Goal: Contribute content

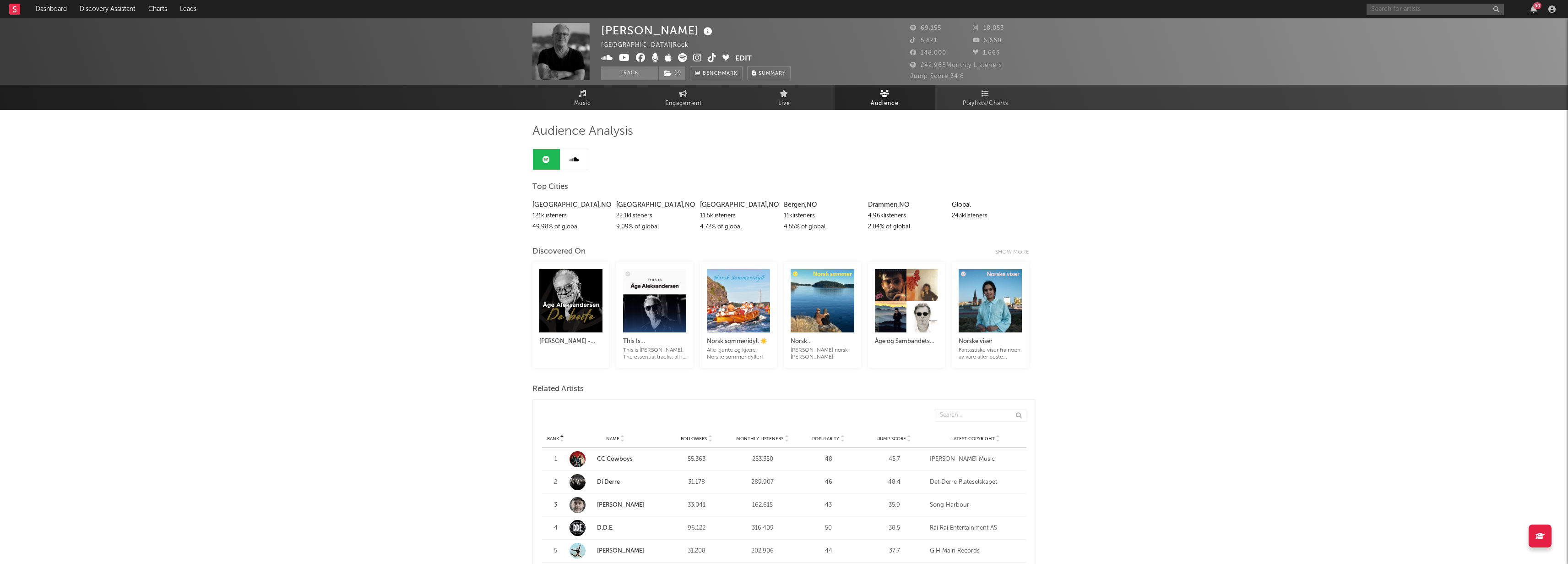
click at [1395, 6] on input "text" at bounding box center [1435, 9] width 138 height 12
click at [1415, 6] on input "beathoven" at bounding box center [1435, 9] width 138 height 12
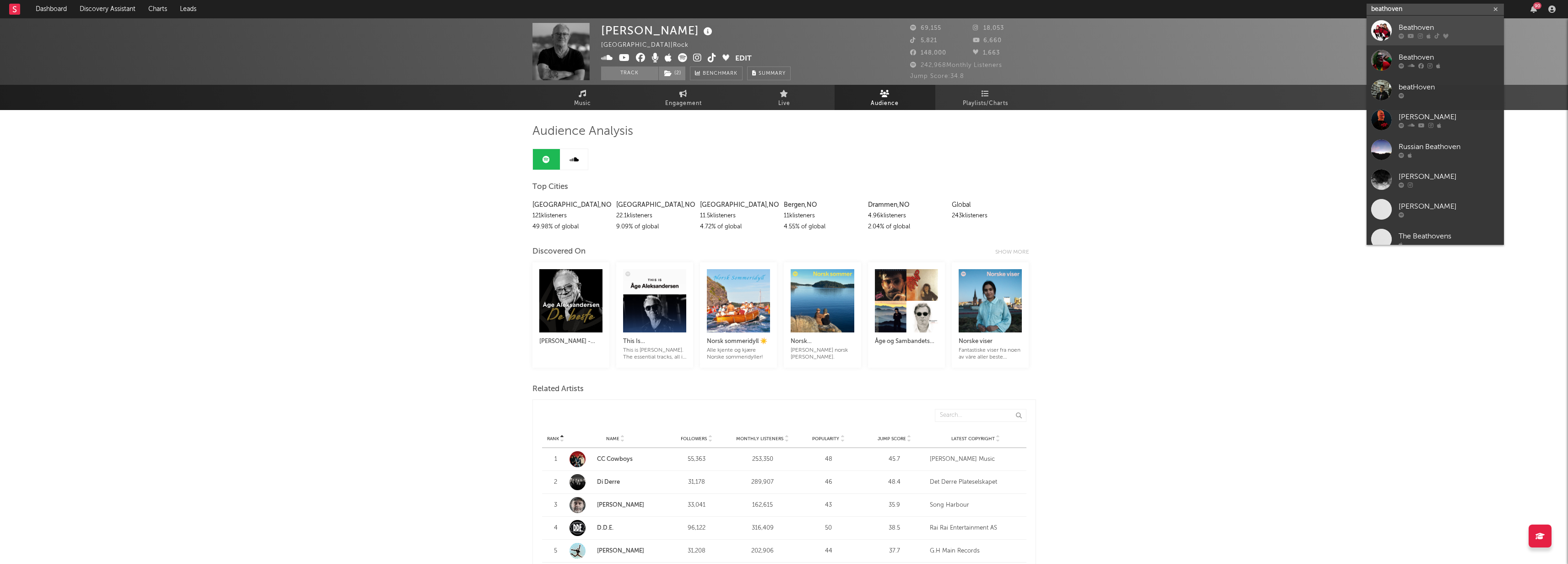
type input "beathoven"
click at [1414, 30] on div "Beathoven" at bounding box center [1449, 27] width 101 height 11
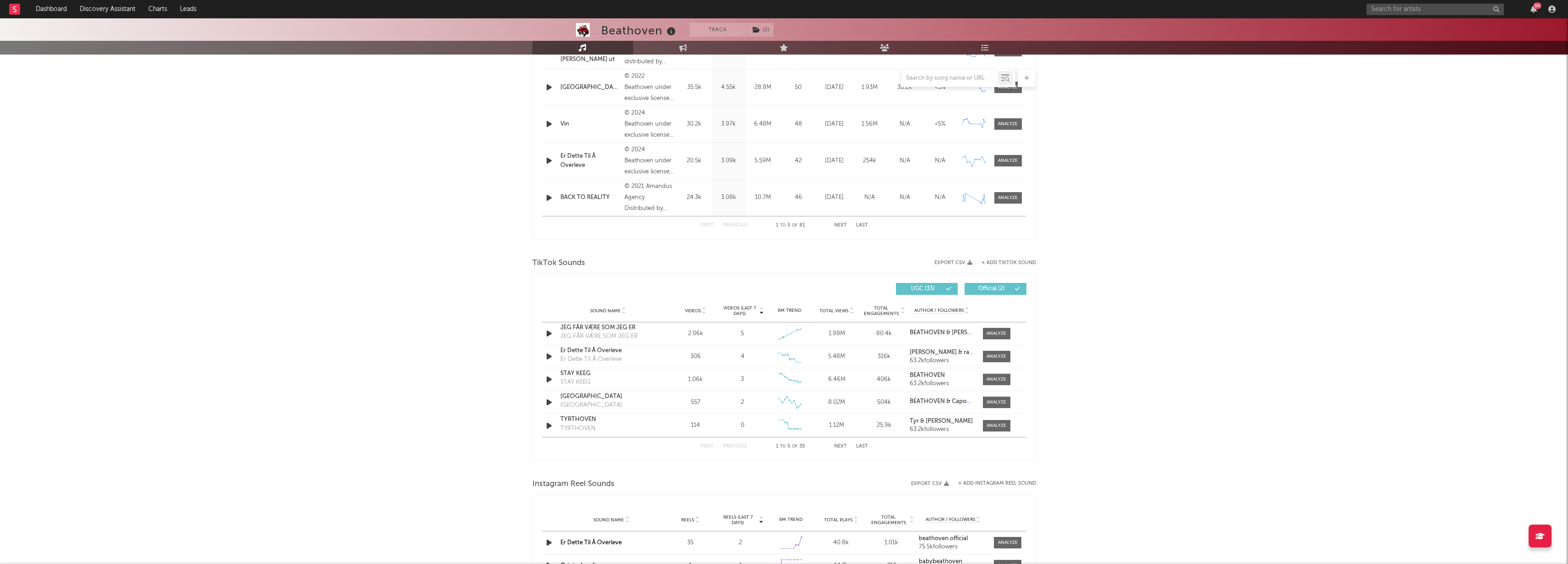
scroll to position [361, 0]
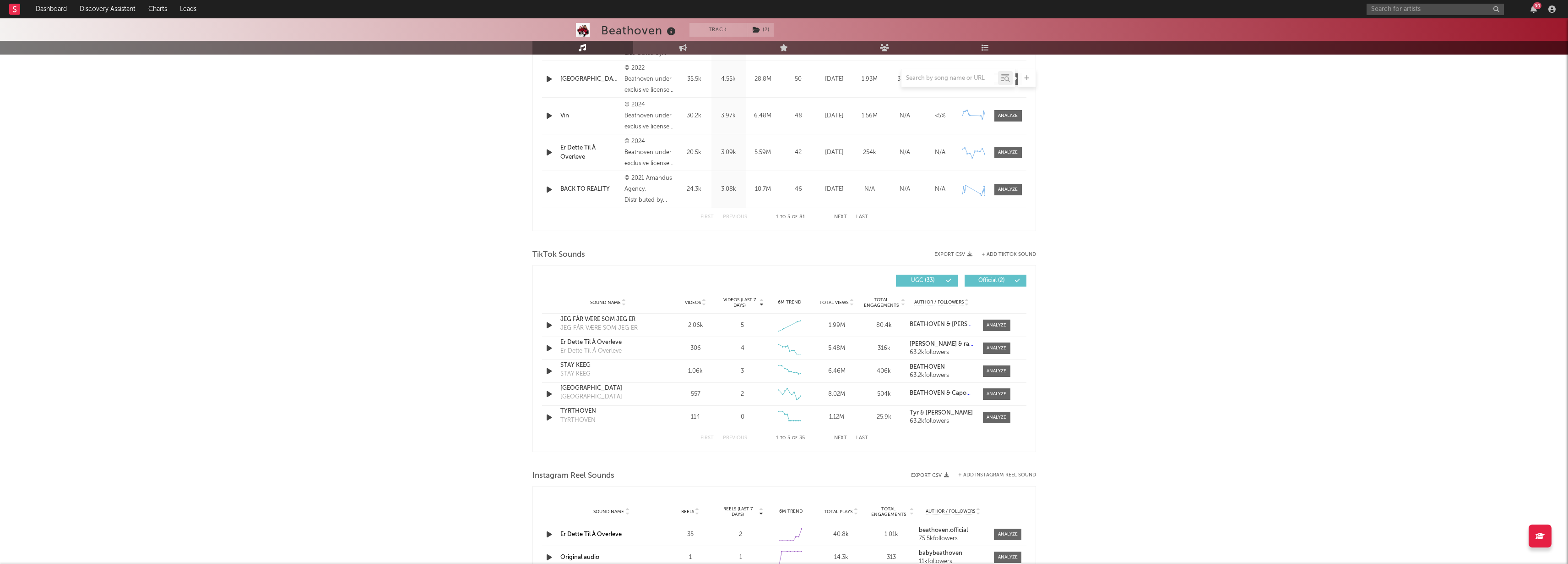
click at [842, 436] on button "Next" at bounding box center [840, 438] width 12 height 5
select select "6m"
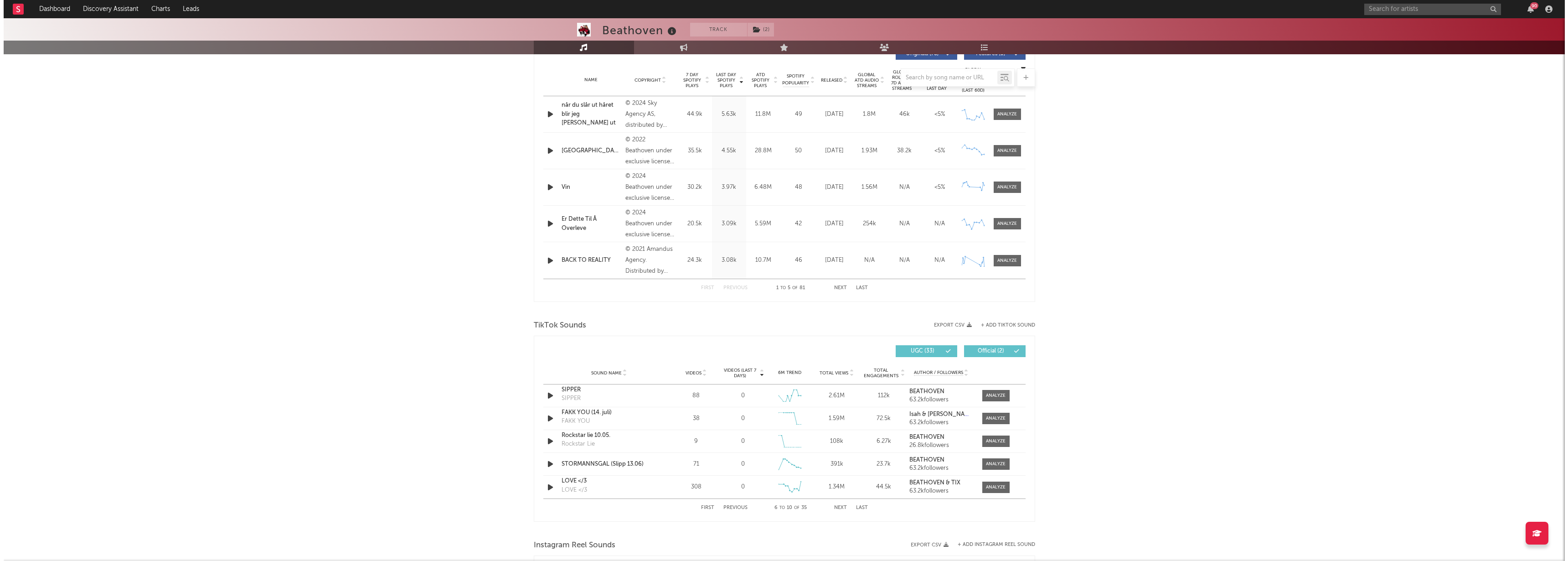
scroll to position [431, 0]
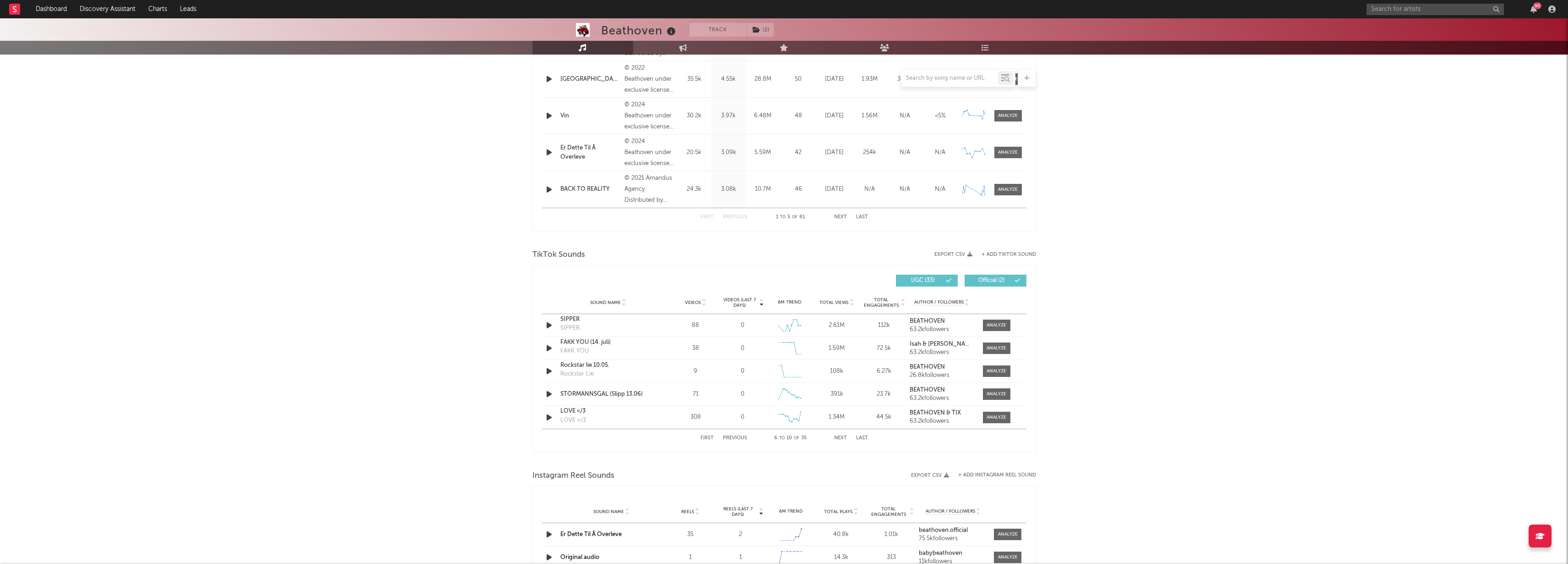
select select "6m"
click at [842, 436] on button "Next" at bounding box center [840, 438] width 12 height 5
click at [842, 436] on button "Next" at bounding box center [840, 438] width 12 height 5
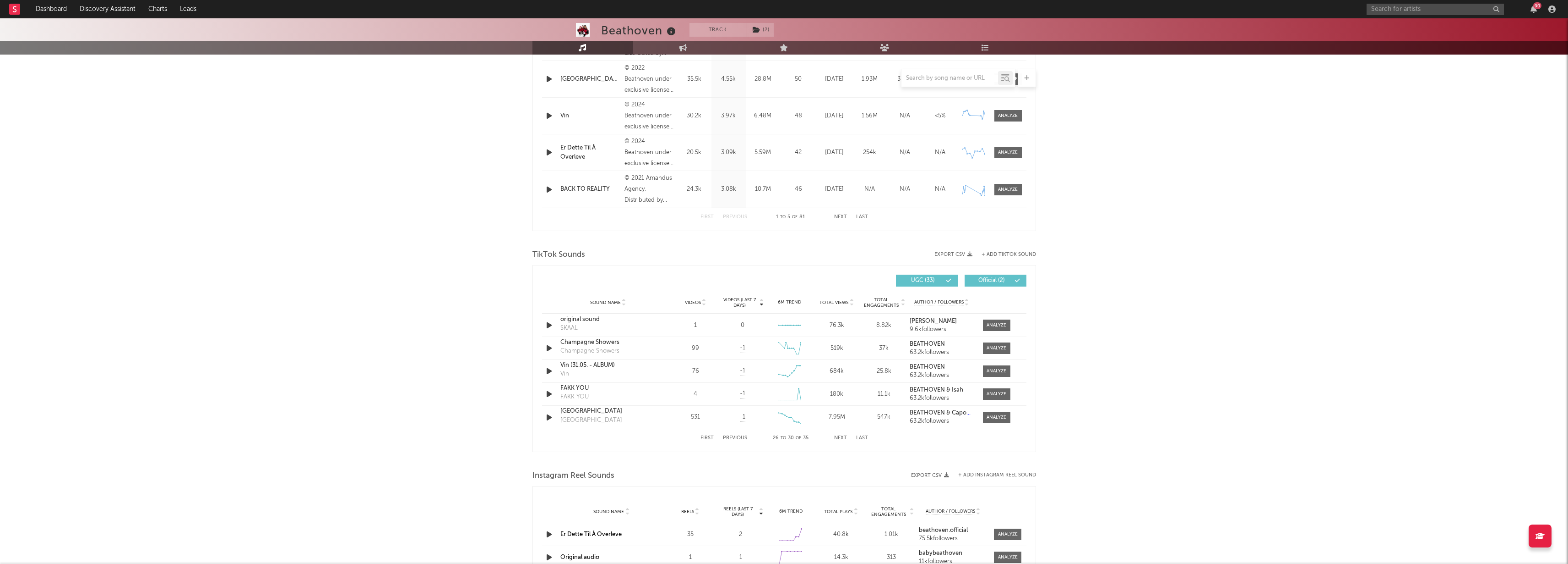
click at [842, 436] on button "Next" at bounding box center [840, 438] width 12 height 5
click at [706, 434] on div "First Previous 31 to 35 of 35 Next Last" at bounding box center [784, 437] width 168 height 18
click at [705, 434] on div "First Previous 31 to 35 of 35 Next Last" at bounding box center [784, 437] width 168 height 18
click at [1001, 252] on button "+ Add TikTok Sound" at bounding box center [1009, 254] width 54 height 5
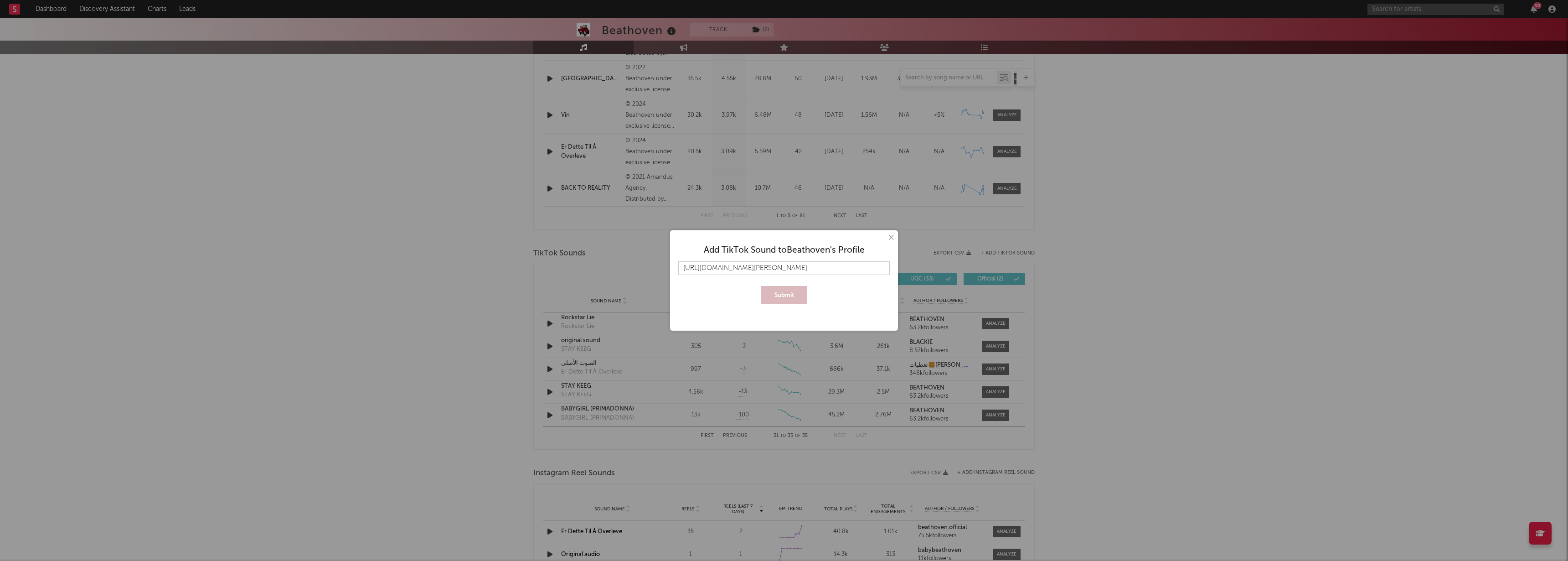
scroll to position [0, 39]
type input "[URL][DOMAIN_NAME][PERSON_NAME]"
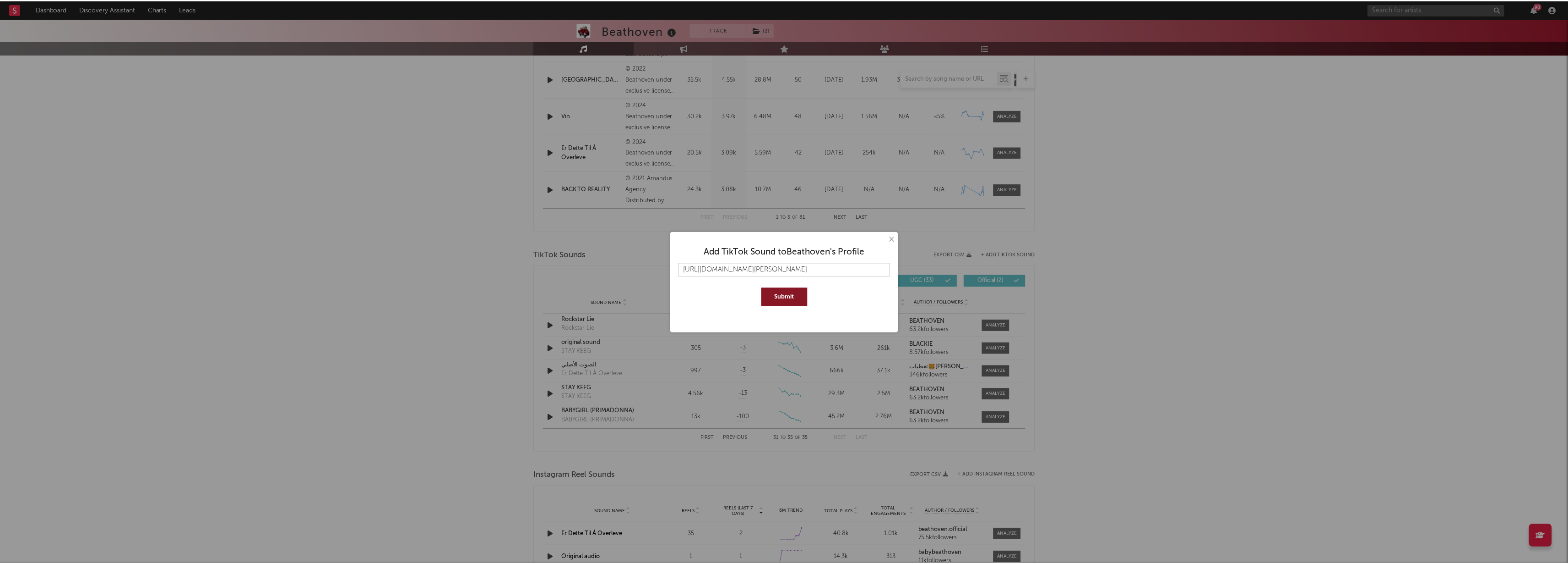
scroll to position [0, 0]
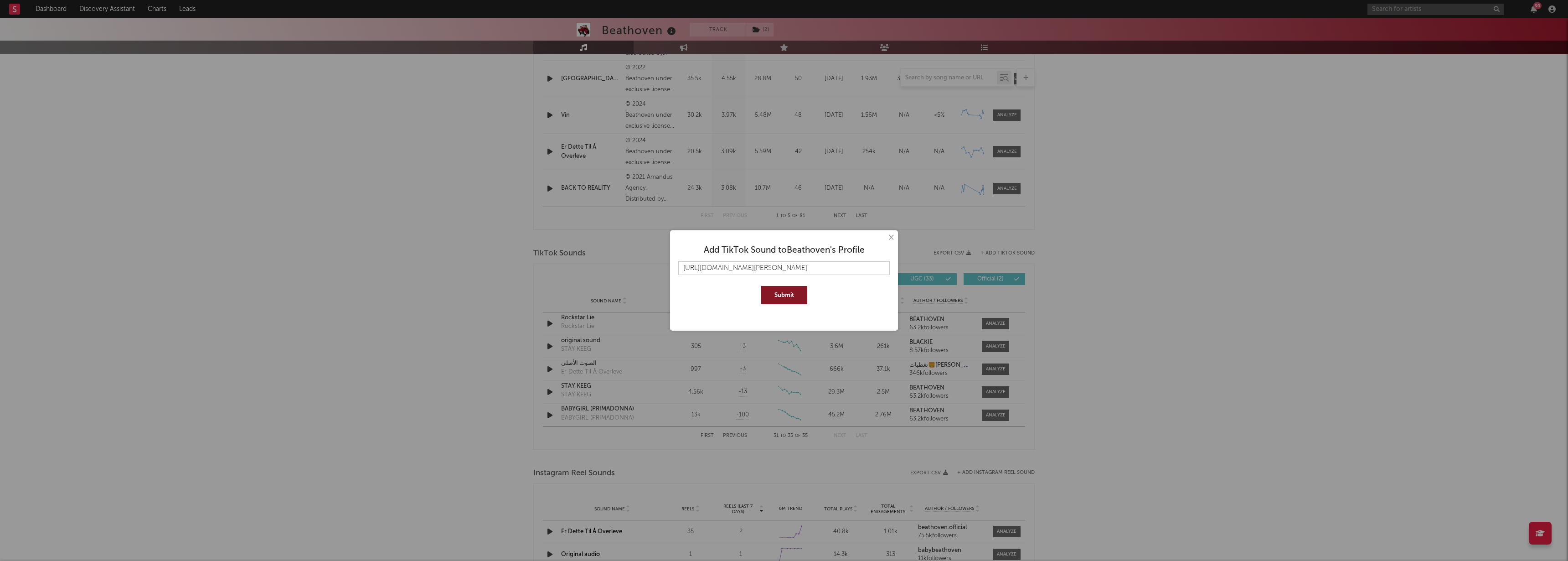
click at [779, 293] on button "Submit" at bounding box center [784, 295] width 46 height 19
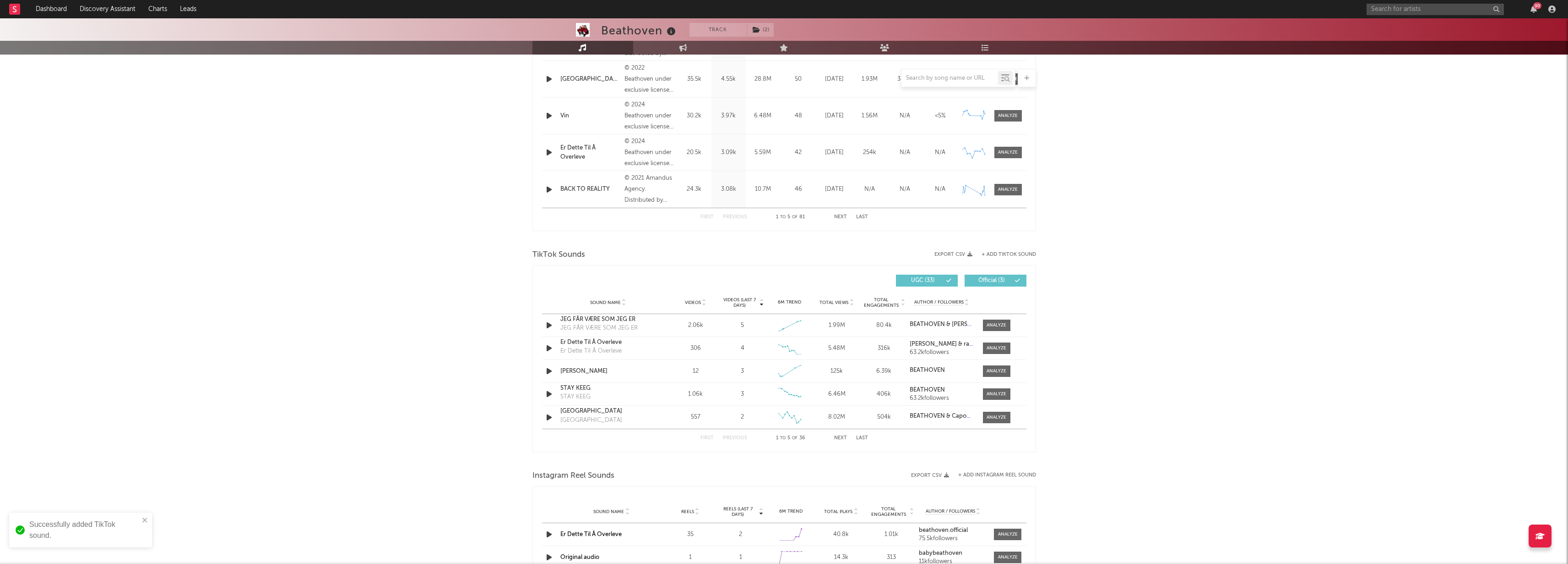
click at [845, 438] on button "Next" at bounding box center [840, 438] width 12 height 5
click at [860, 438] on button "Last" at bounding box center [861, 438] width 12 height 5
click at [730, 436] on button "Previous" at bounding box center [735, 438] width 24 height 5
click at [735, 436] on button "Previous" at bounding box center [735, 438] width 24 height 5
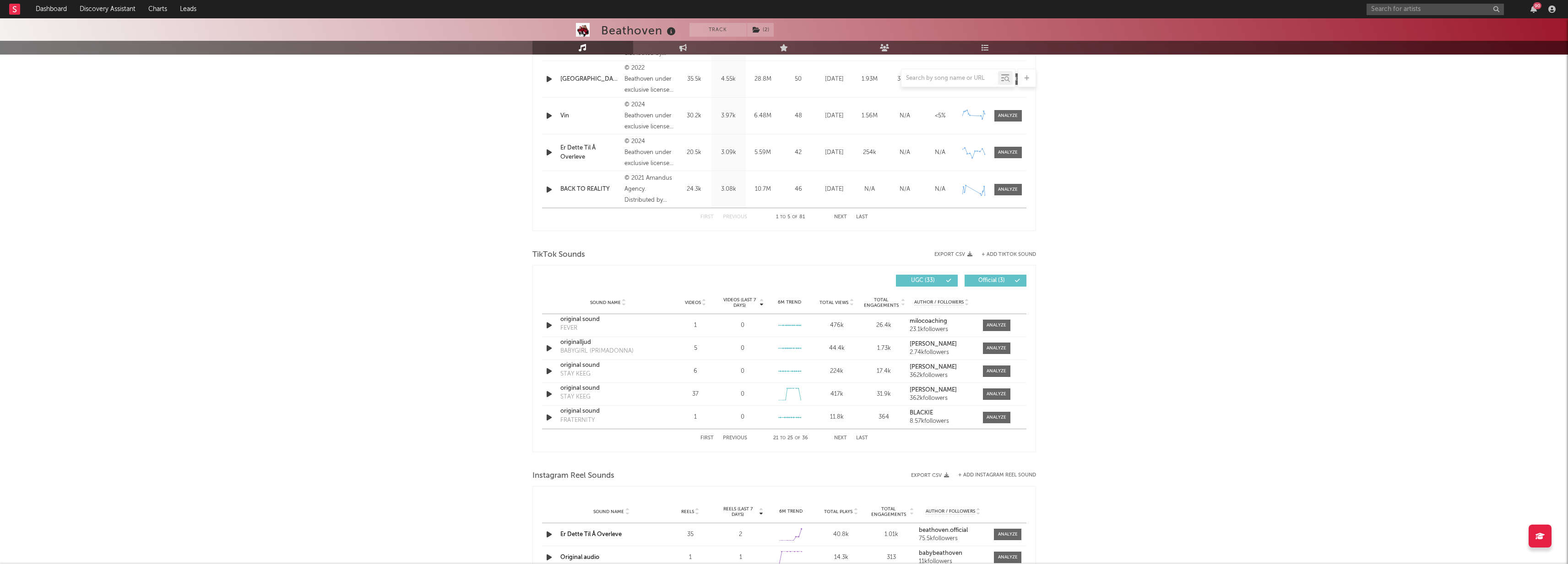
click at [735, 436] on button "Previous" at bounding box center [735, 438] width 24 height 5
click at [992, 372] on div at bounding box center [996, 370] width 19 height 7
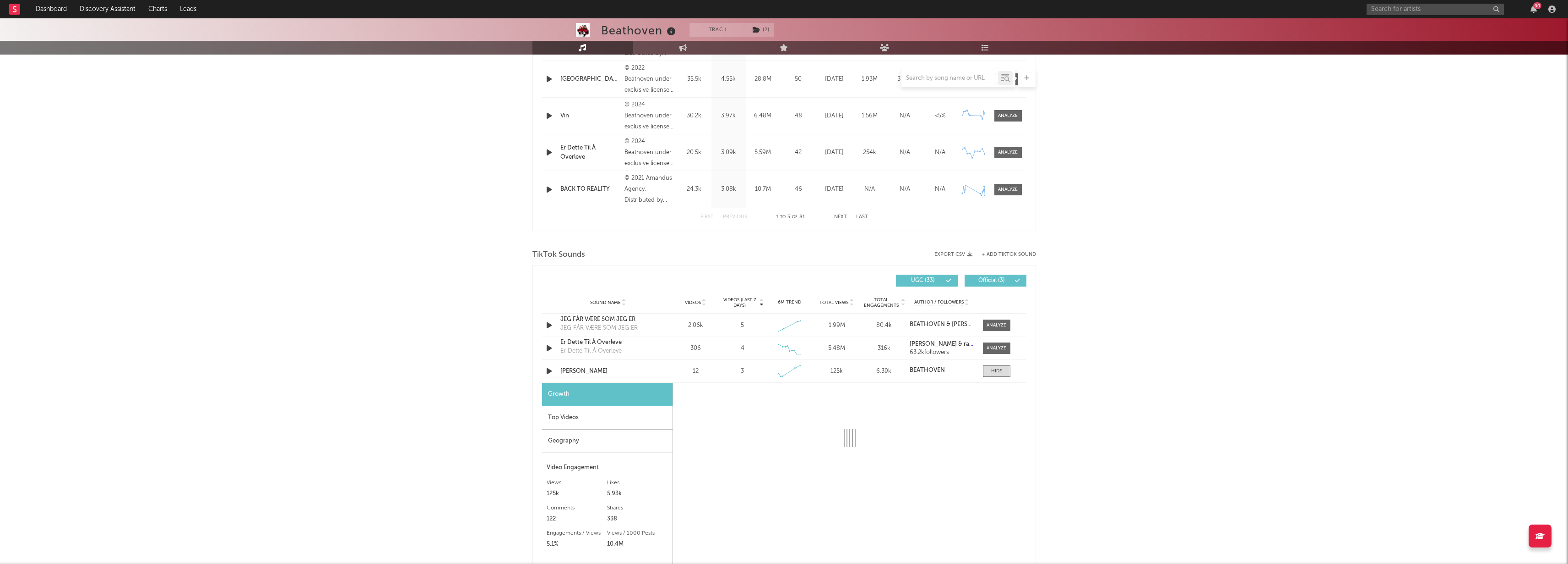
select select "1w"
